Goal: Task Accomplishment & Management: Use online tool/utility

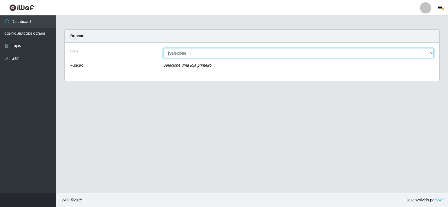
click at [432, 54] on select "[Selecione...] Supermercado Manaira" at bounding box center [298, 53] width 271 height 10
select select "443"
click at [163, 48] on select "[Selecione...] Supermercado Manaira" at bounding box center [298, 53] width 271 height 10
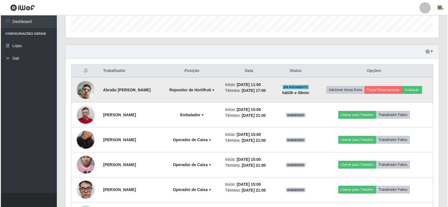
scroll to position [215, 0]
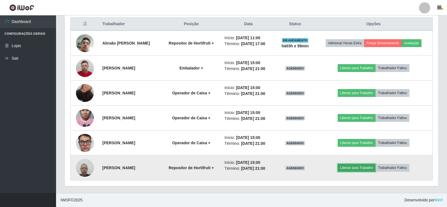
click at [368, 168] on button "Liberar para Trabalho" at bounding box center [357, 168] width 38 height 8
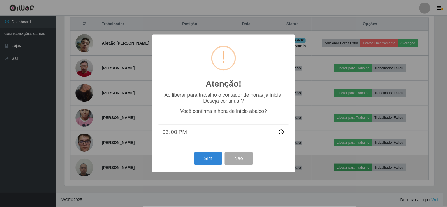
scroll to position [116, 371]
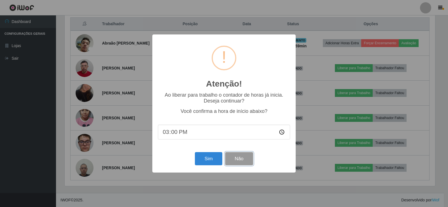
click at [244, 162] on button "Não" at bounding box center [239, 158] width 28 height 13
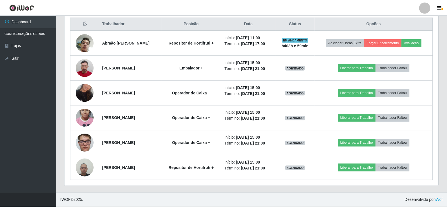
scroll to position [116, 374]
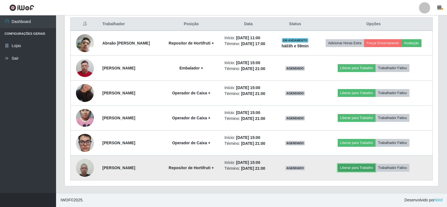
click at [364, 167] on button "Liberar para Trabalho" at bounding box center [357, 168] width 38 height 8
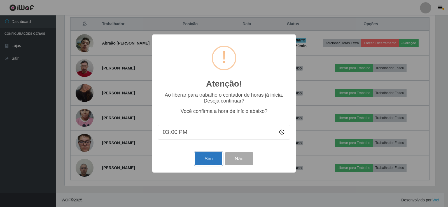
click at [212, 160] on button "Sim" at bounding box center [208, 158] width 27 height 13
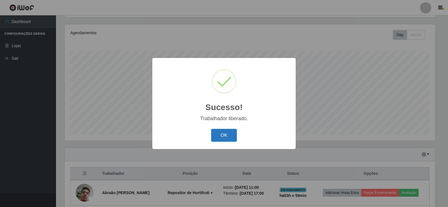
click at [227, 133] on button "OK" at bounding box center [224, 135] width 26 height 13
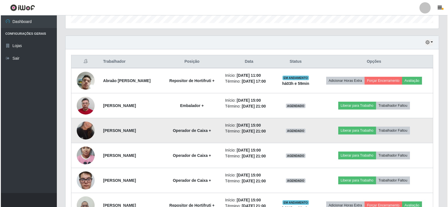
scroll to position [215, 0]
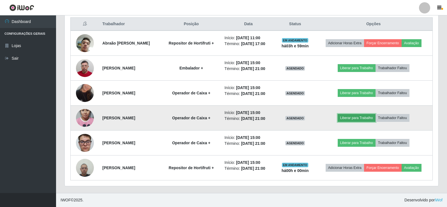
click at [359, 117] on button "Liberar para Trabalho" at bounding box center [357, 118] width 38 height 8
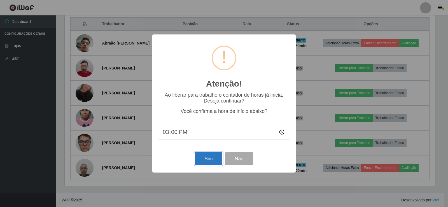
click at [205, 159] on button "Sim" at bounding box center [208, 158] width 27 height 13
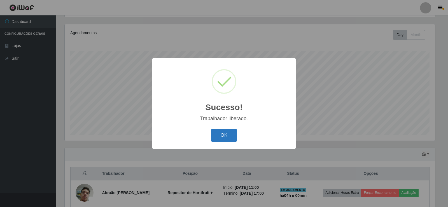
click at [219, 135] on button "OK" at bounding box center [224, 135] width 26 height 13
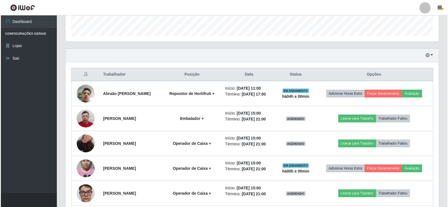
scroll to position [177, 0]
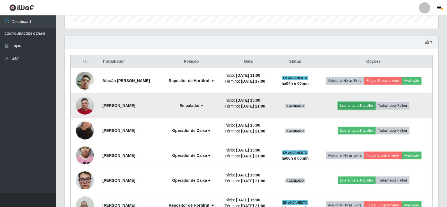
click at [362, 104] on button "Liberar para Trabalho" at bounding box center [357, 106] width 38 height 8
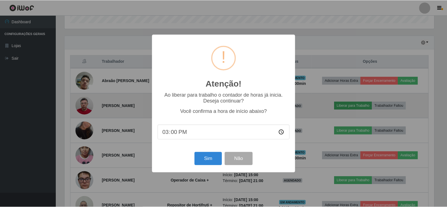
scroll to position [116, 371]
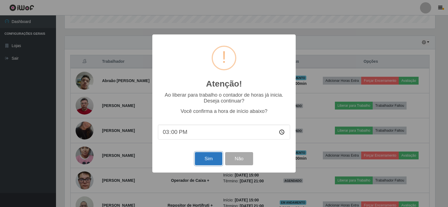
click at [212, 158] on button "Sim" at bounding box center [208, 158] width 27 height 13
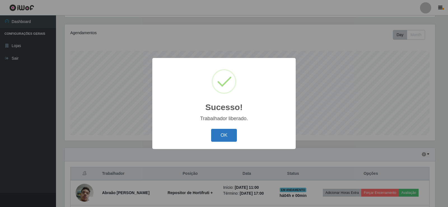
click at [224, 137] on button "OK" at bounding box center [224, 135] width 26 height 13
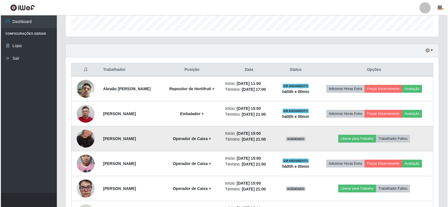
scroll to position [205, 0]
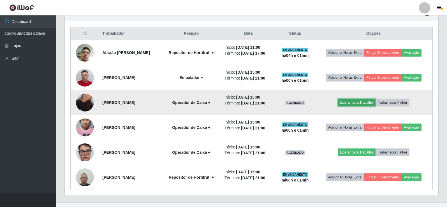
click at [364, 100] on button "Liberar para Trabalho" at bounding box center [357, 103] width 38 height 8
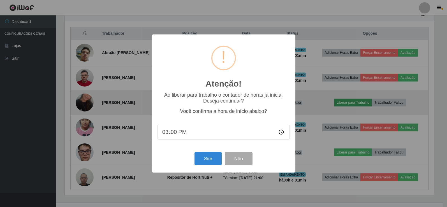
scroll to position [116, 371]
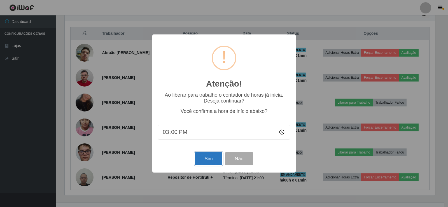
click at [199, 161] on button "Sim" at bounding box center [208, 158] width 27 height 13
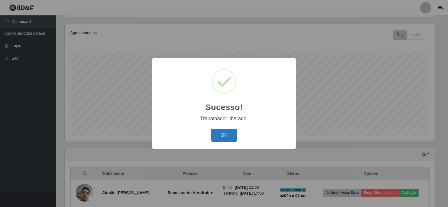
click at [222, 136] on button "OK" at bounding box center [224, 135] width 26 height 13
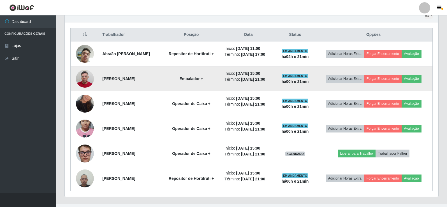
scroll to position [215, 0]
